Goal: Information Seeking & Learning: Learn about a topic

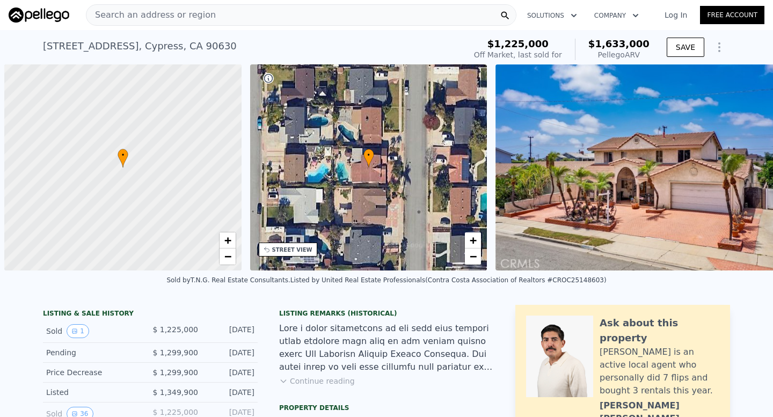
scroll to position [0, 4]
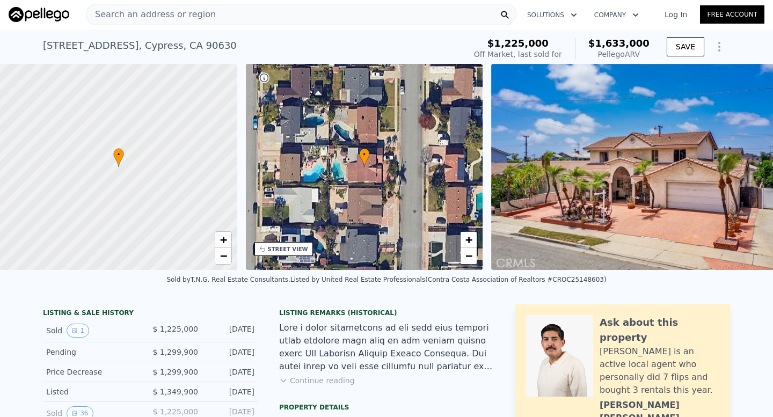
click at [196, 19] on span "Search an address or region" at bounding box center [150, 14] width 129 height 13
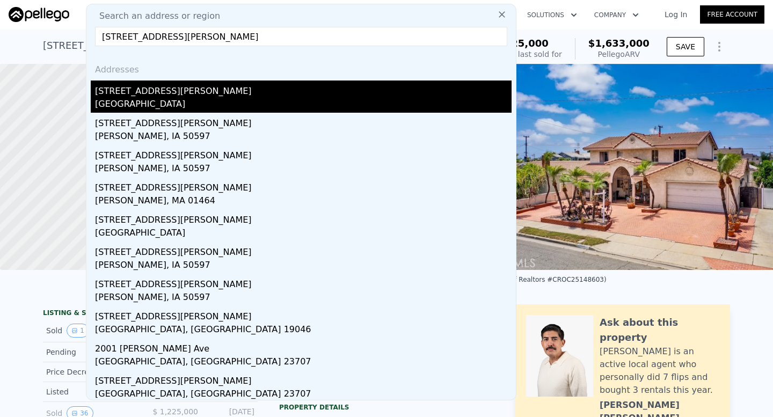
type input "[STREET_ADDRESS][PERSON_NAME]"
click at [184, 91] on div "[STREET_ADDRESS][PERSON_NAME]" at bounding box center [303, 88] width 416 height 17
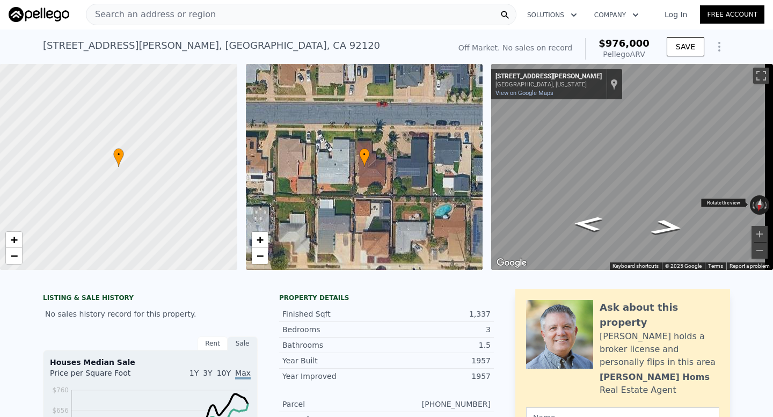
click at [591, 199] on div "← Move left → Move right ↑ Move up ↓ Move down + Zoom in - Zoom out [STREET_ADD…" at bounding box center [632, 167] width 282 height 206
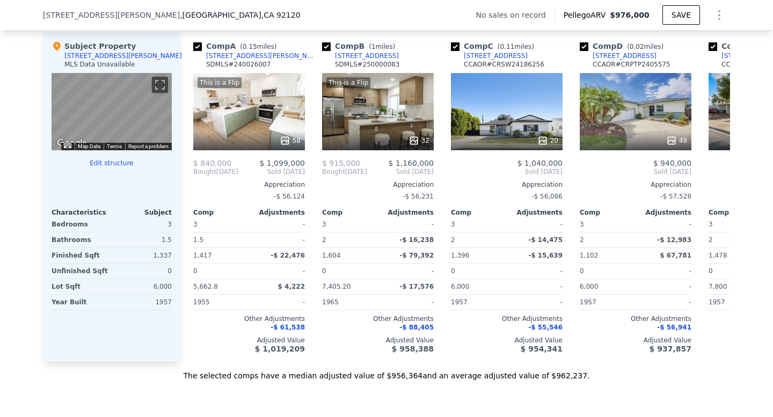
scroll to position [1078, 0]
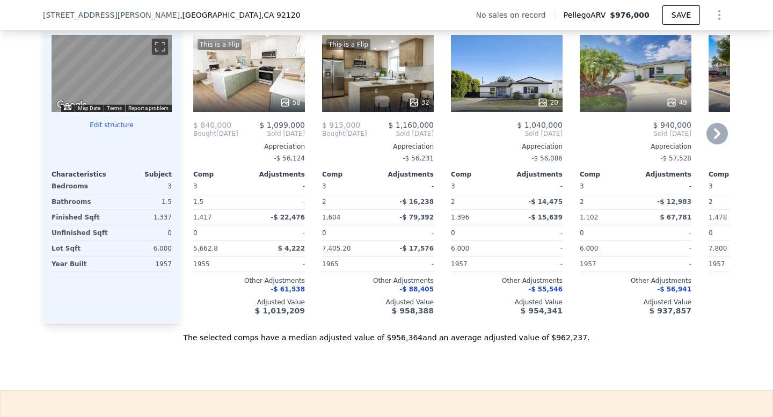
click at [251, 82] on div "This is a Flip 58" at bounding box center [249, 73] width 112 height 77
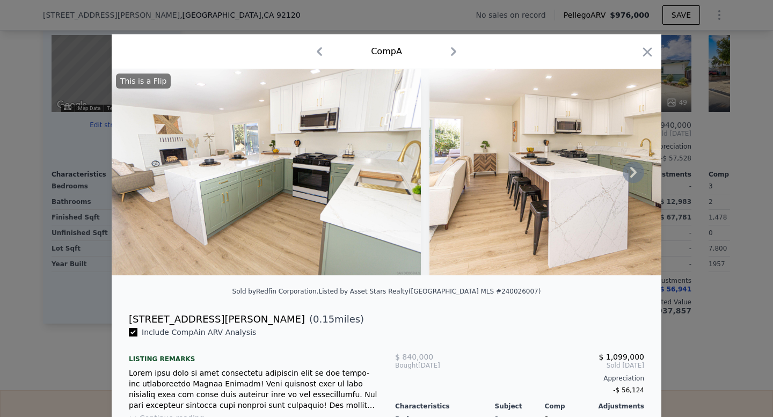
click at [625, 173] on icon at bounding box center [632, 172] width 21 height 21
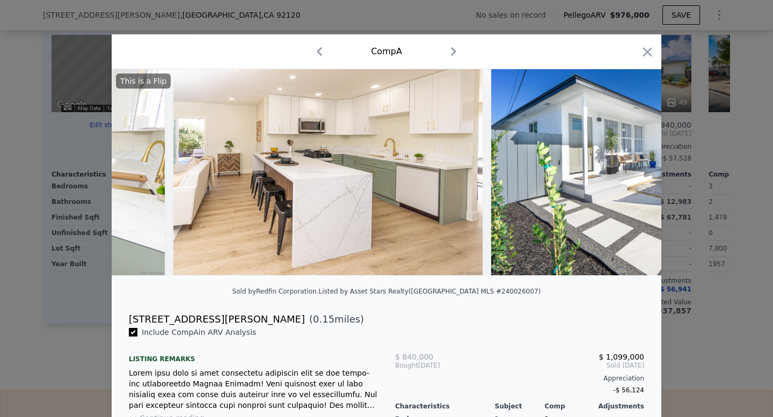
click at [625, 173] on img at bounding box center [645, 172] width 309 height 206
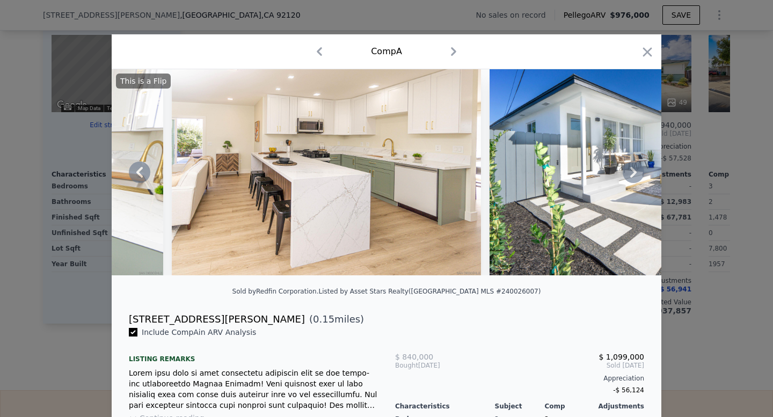
click at [624, 174] on icon at bounding box center [632, 172] width 21 height 21
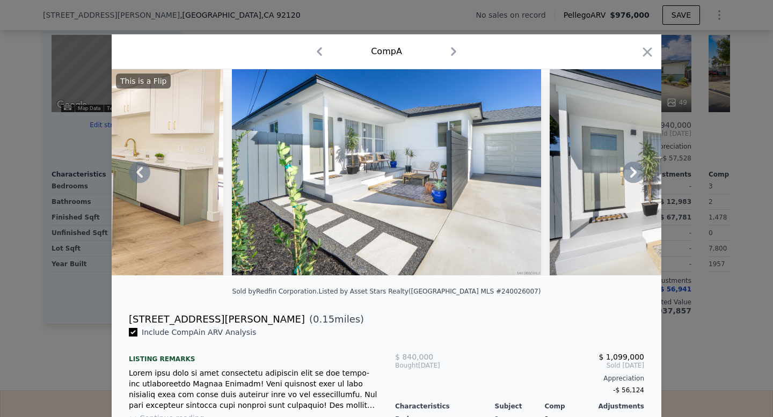
click at [633, 175] on icon at bounding box center [632, 172] width 21 height 21
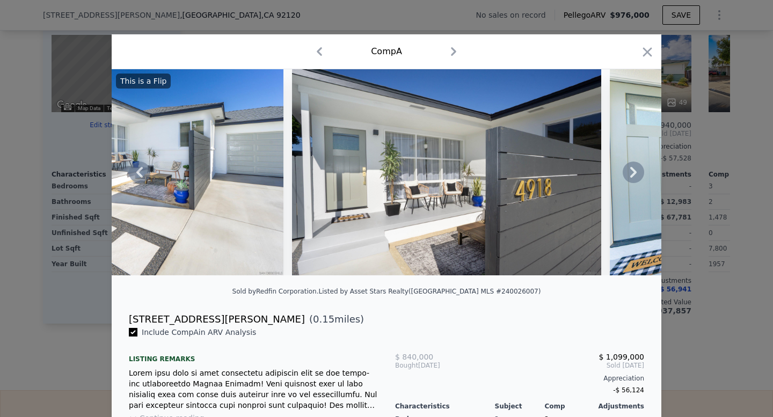
click at [630, 178] on icon at bounding box center [633, 172] width 6 height 11
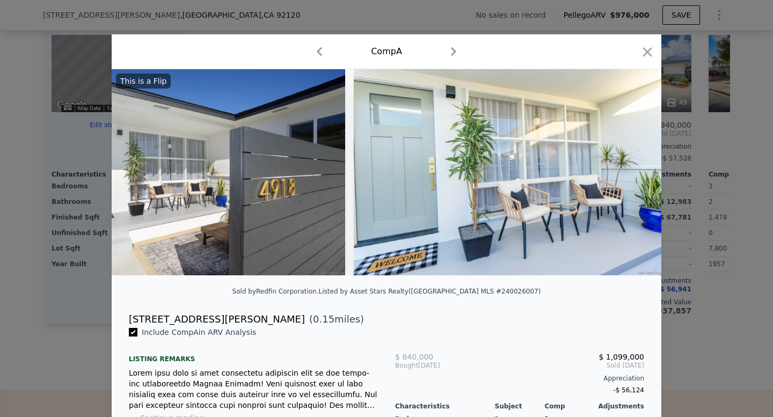
scroll to position [0, 1030]
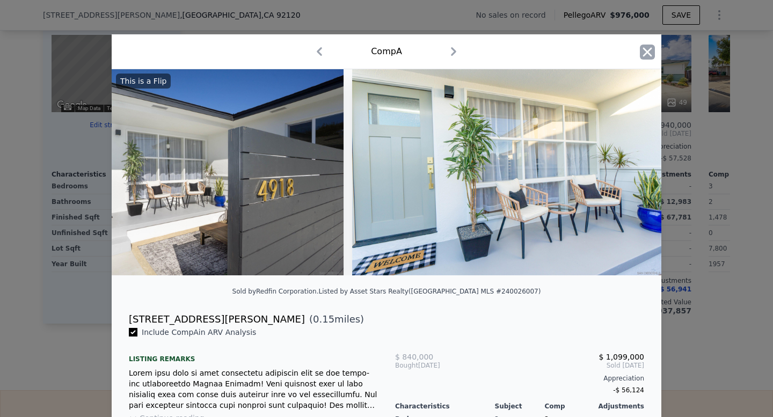
click at [645, 49] on icon "button" at bounding box center [647, 51] width 9 height 9
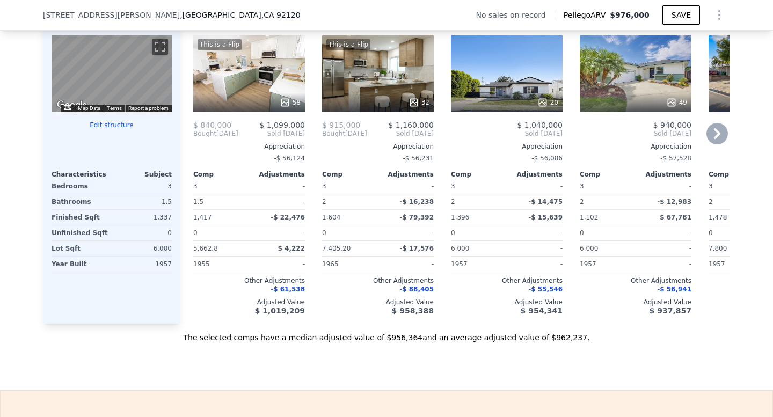
click at [714, 138] on icon at bounding box center [716, 133] width 21 height 21
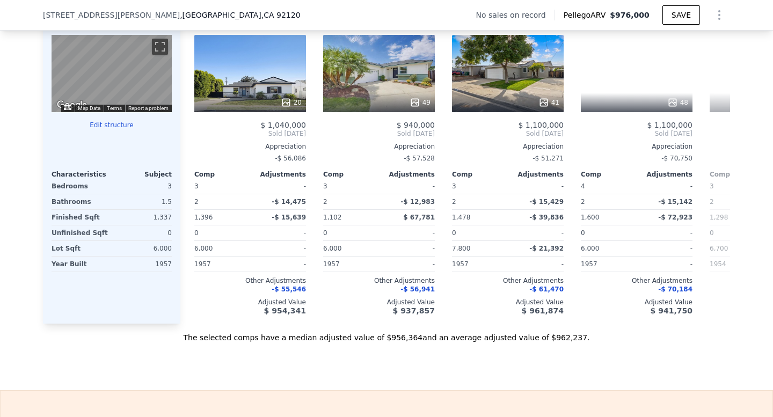
scroll to position [0, 258]
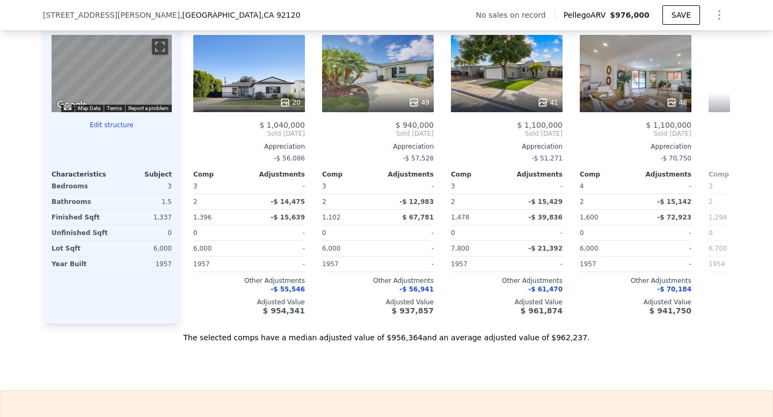
click at [714, 138] on span "Sold [DATE]" at bounding box center [764, 133] width 112 height 9
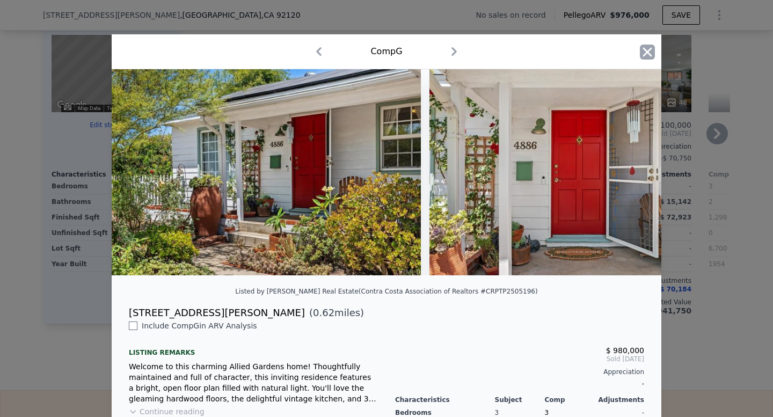
click at [643, 49] on icon "button" at bounding box center [647, 51] width 9 height 9
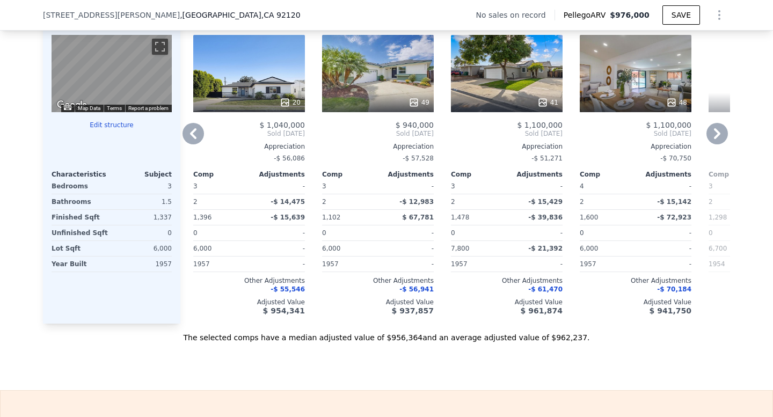
click at [628, 83] on div "48" at bounding box center [636, 73] width 112 height 77
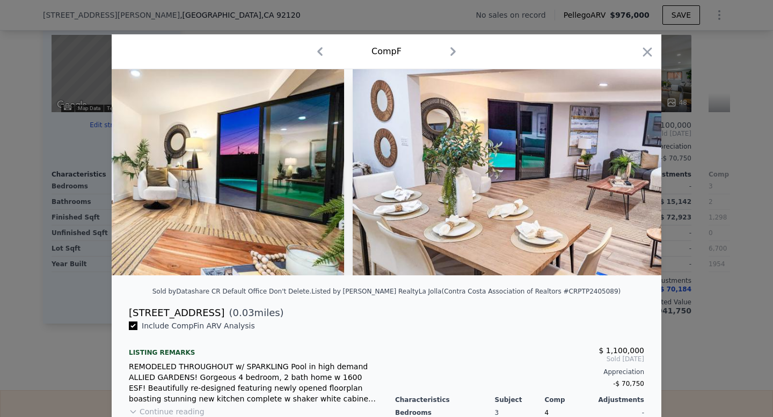
scroll to position [0, 2063]
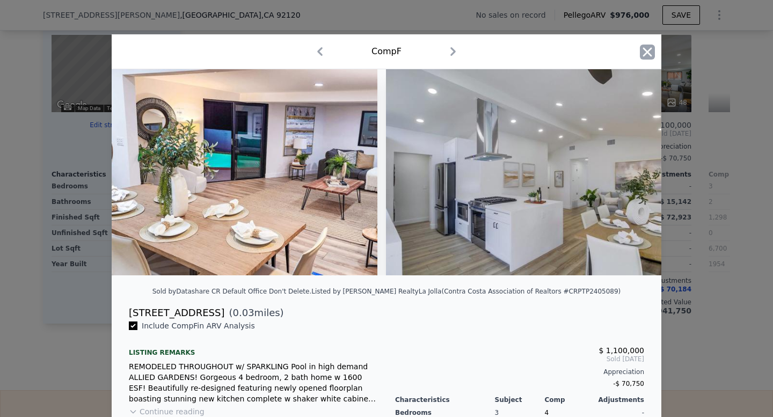
click at [640, 46] on icon "button" at bounding box center [647, 52] width 15 height 15
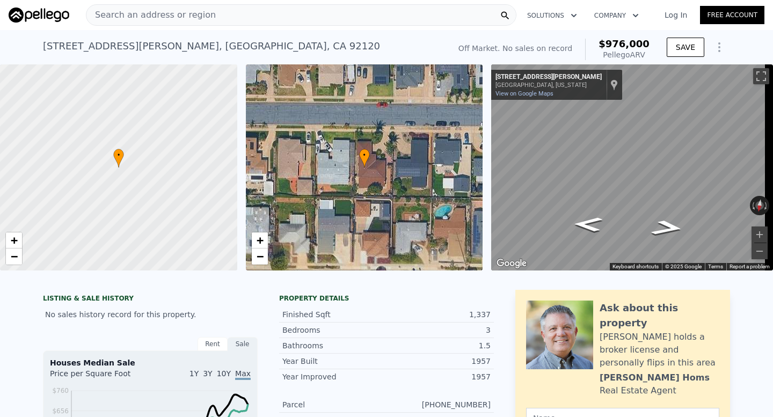
click at [193, 13] on span "Search an address or region" at bounding box center [150, 15] width 129 height 13
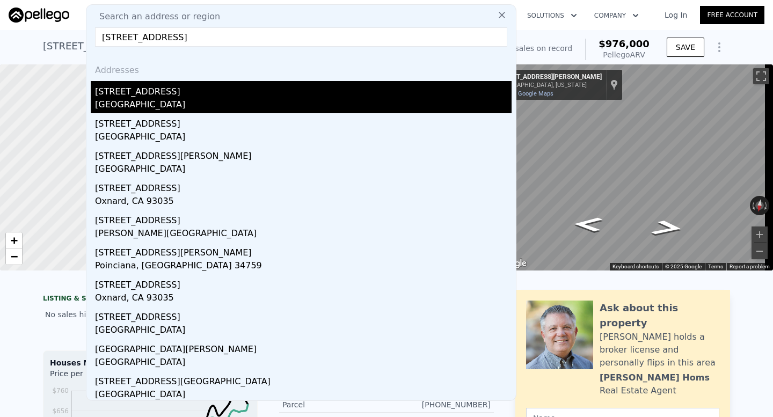
type input "[STREET_ADDRESS]"
click at [148, 89] on div "[STREET_ADDRESS]" at bounding box center [303, 89] width 416 height 17
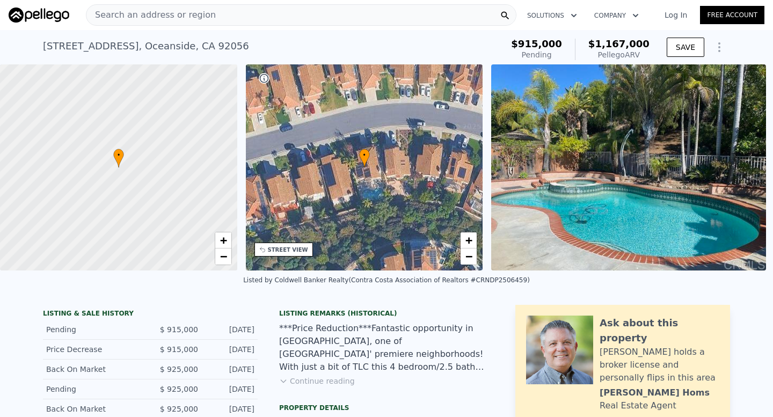
click at [208, 18] on div "Search an address or region" at bounding box center [301, 14] width 430 height 21
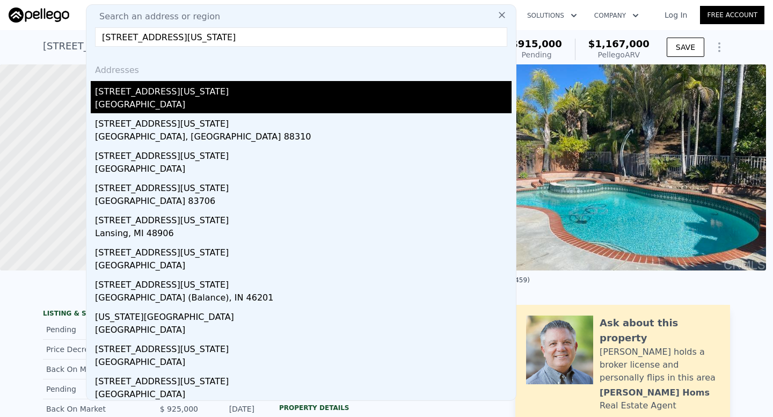
type input "[STREET_ADDRESS][US_STATE]"
click at [181, 100] on div "[GEOGRAPHIC_DATA]" at bounding box center [303, 105] width 416 height 15
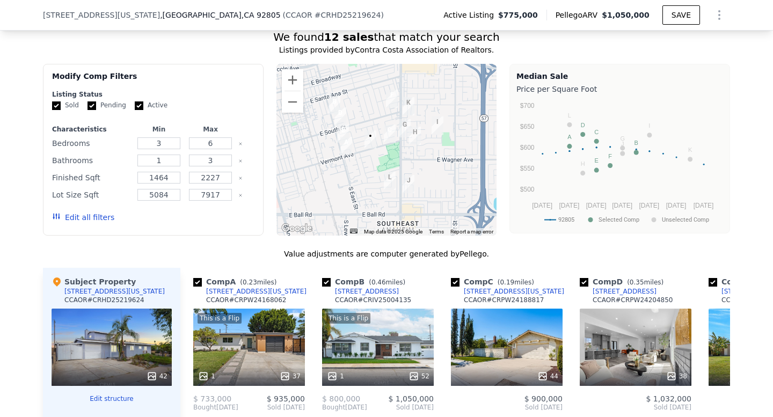
scroll to position [837, 0]
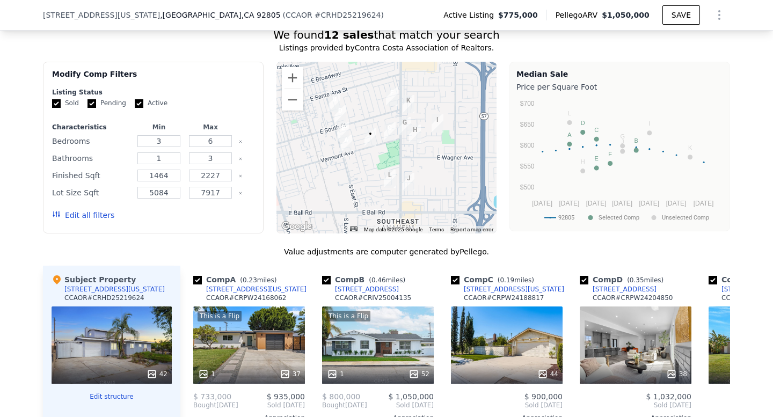
click at [417, 162] on div at bounding box center [386, 148] width 221 height 172
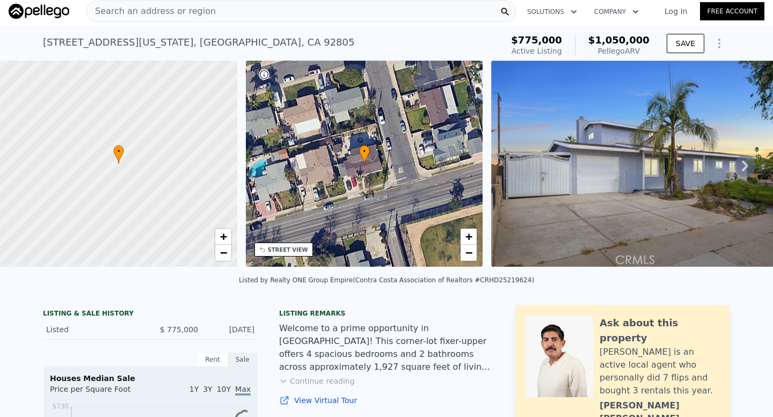
scroll to position [0, 0]
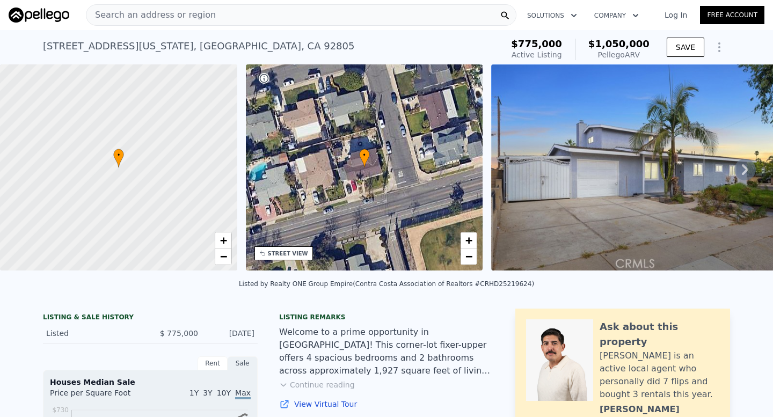
click at [734, 174] on icon at bounding box center [744, 169] width 21 height 21
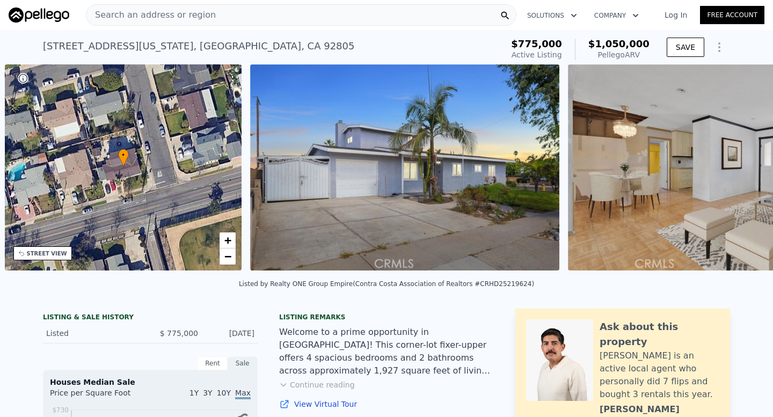
click at [731, 174] on img at bounding box center [723, 167] width 310 height 206
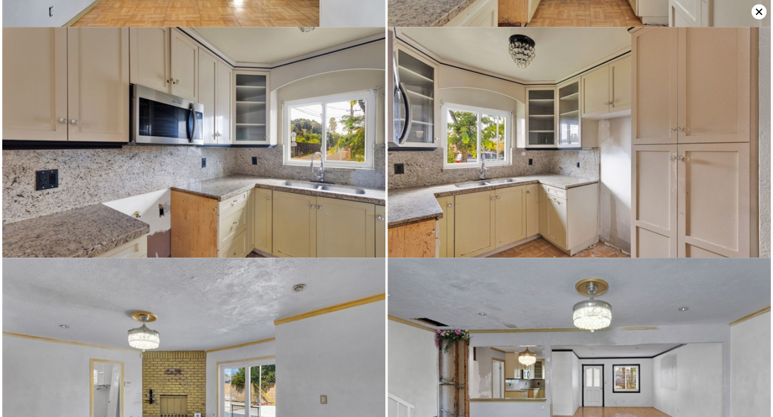
scroll to position [1385, 0]
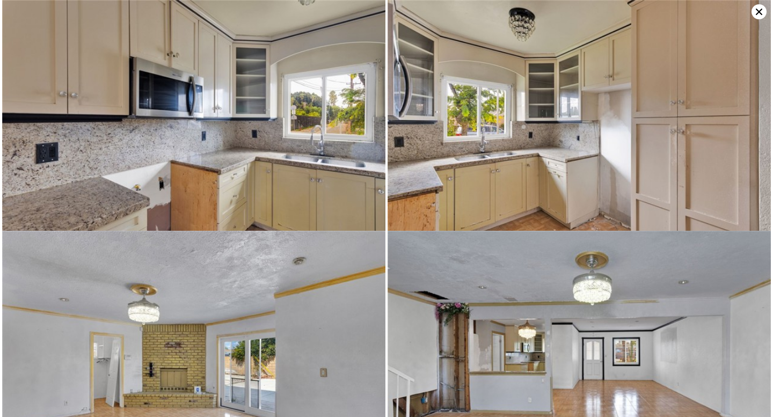
click at [756, 12] on icon at bounding box center [758, 11] width 15 height 15
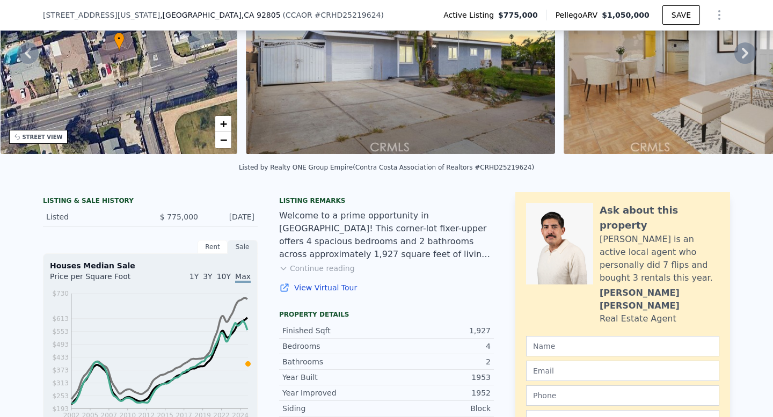
scroll to position [0, 0]
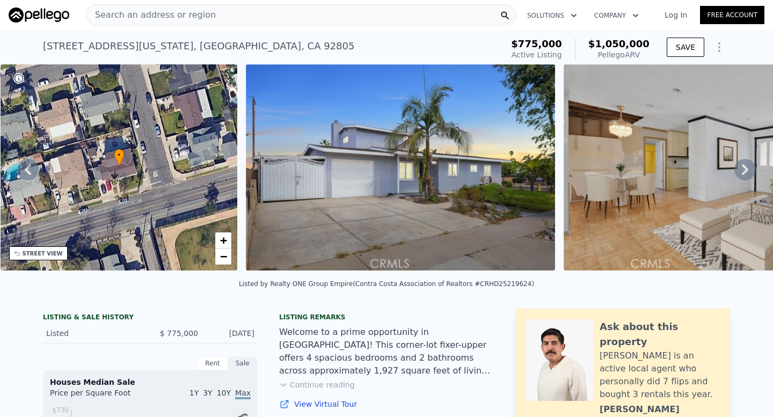
click at [410, 187] on img at bounding box center [400, 167] width 309 height 206
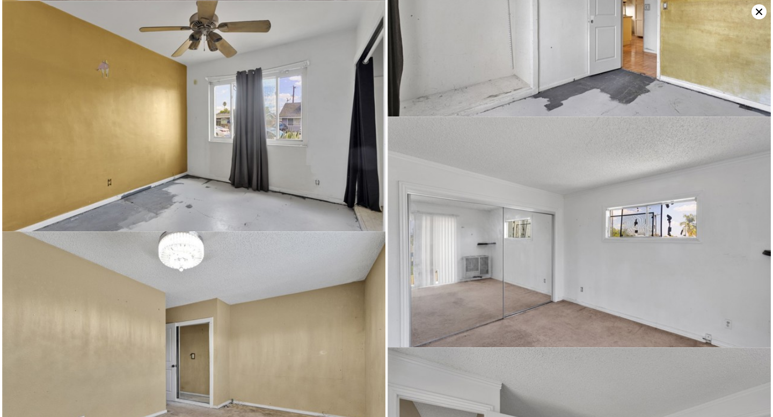
scroll to position [2654, 0]
type input "2"
type input "4"
type input "2"
type input "1420"
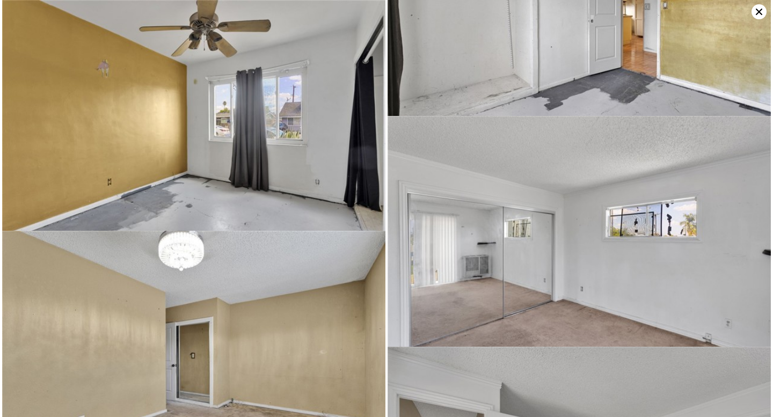
type input "2715"
type input "3920.3999999999996"
type input "8554"
type input "$ 1,167,000"
type input "6"
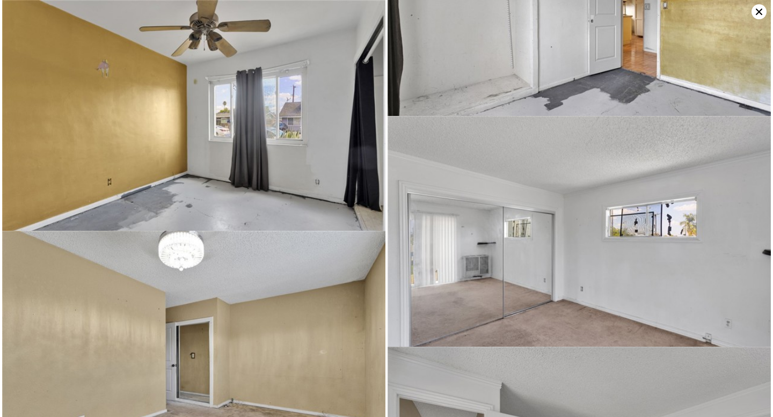
type input "$ 125,211"
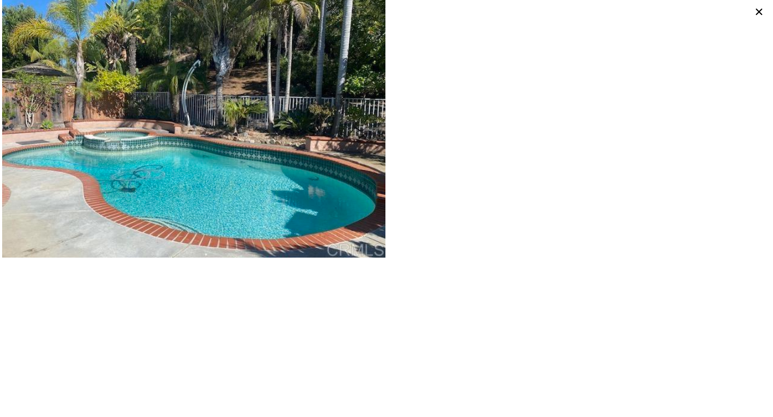
scroll to position [27, 0]
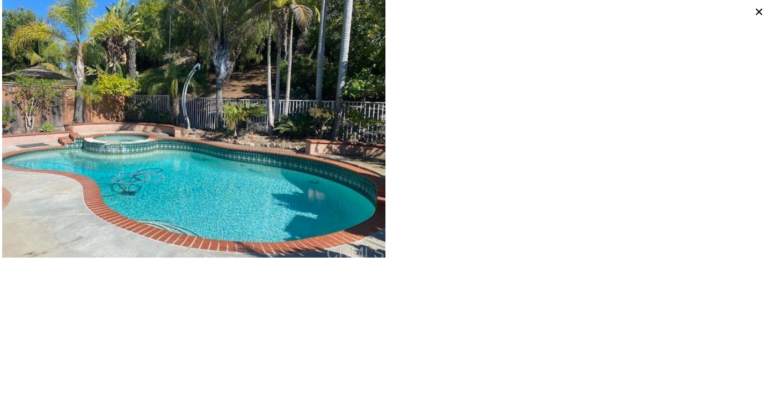
click at [757, 8] on icon at bounding box center [758, 11] width 15 height 15
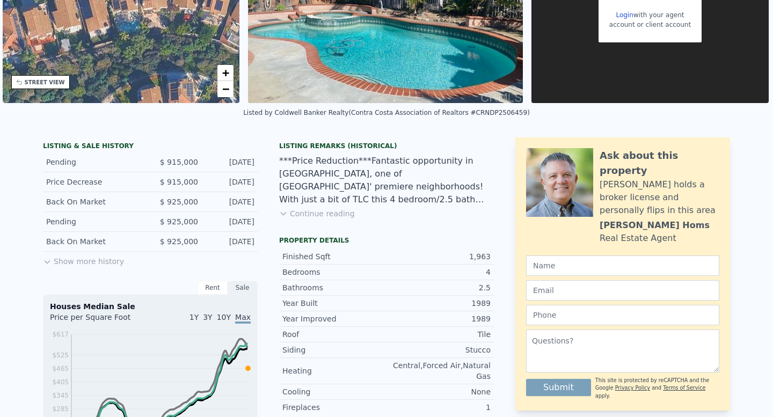
scroll to position [41, 0]
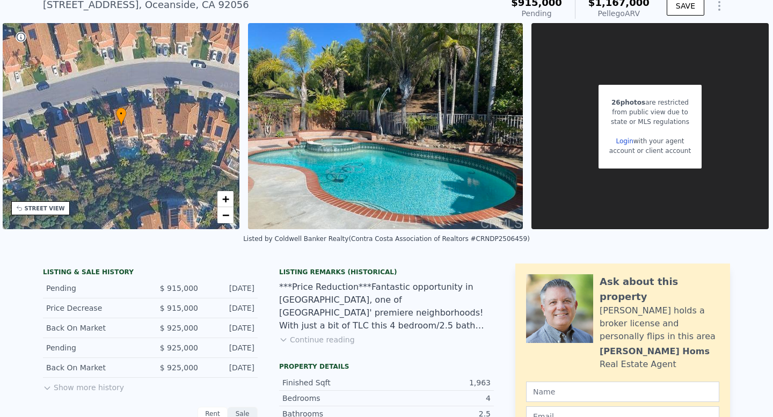
type input "3"
type input "6"
type input "1"
type input "1464"
type input "2227"
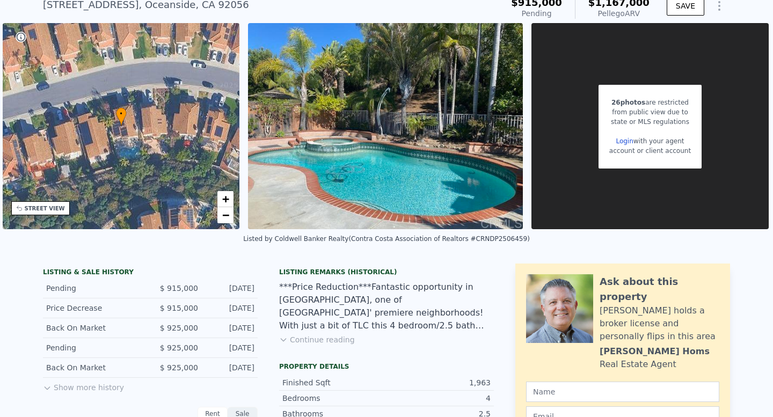
type input "5084"
type input "7917"
type input "$ 1,050,000"
type input "7"
type input "$ 158,370"
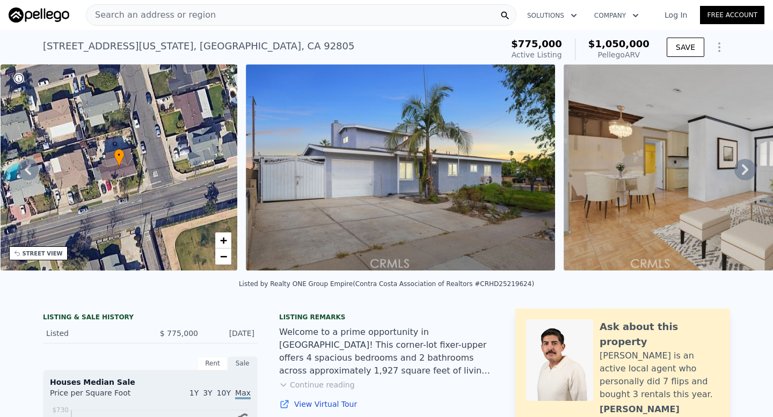
click at [742, 167] on icon at bounding box center [745, 169] width 6 height 11
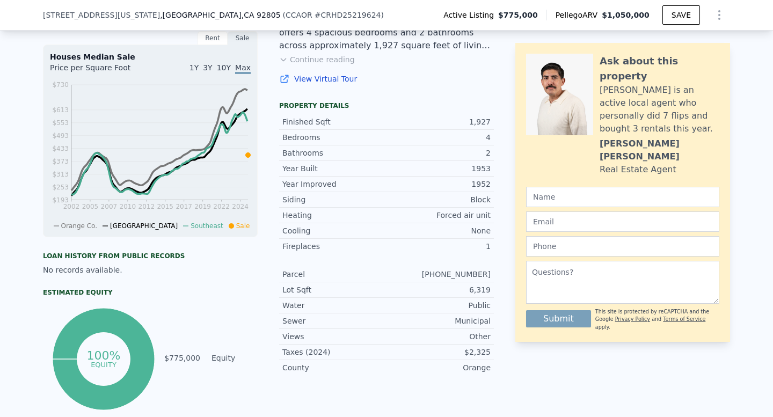
scroll to position [181, 0]
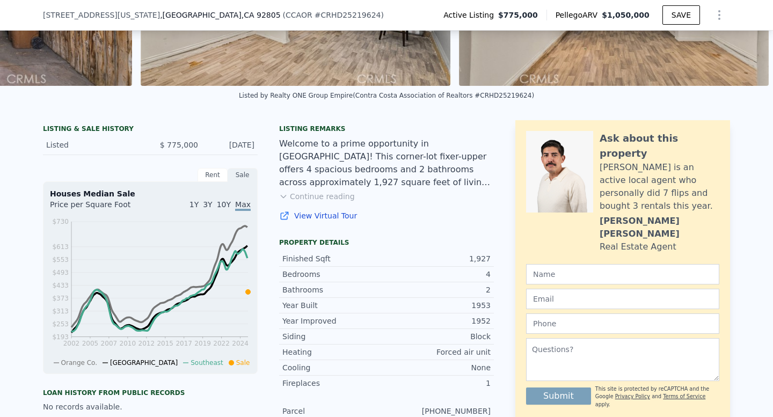
click at [334, 202] on button "Continue reading" at bounding box center [317, 196] width 76 height 11
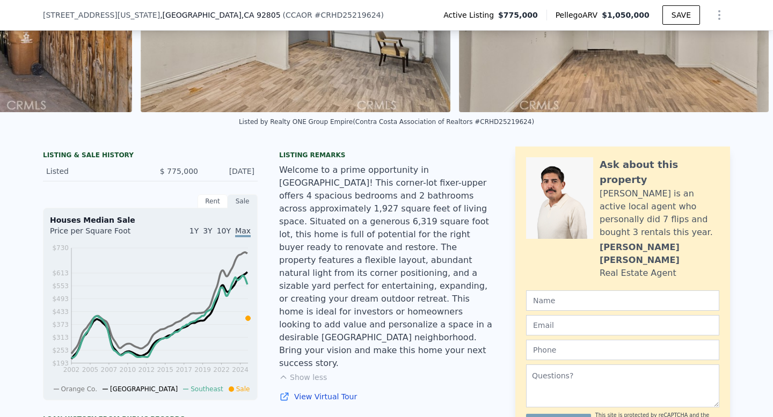
scroll to position [0, 0]
